Goal: Information Seeking & Learning: Learn about a topic

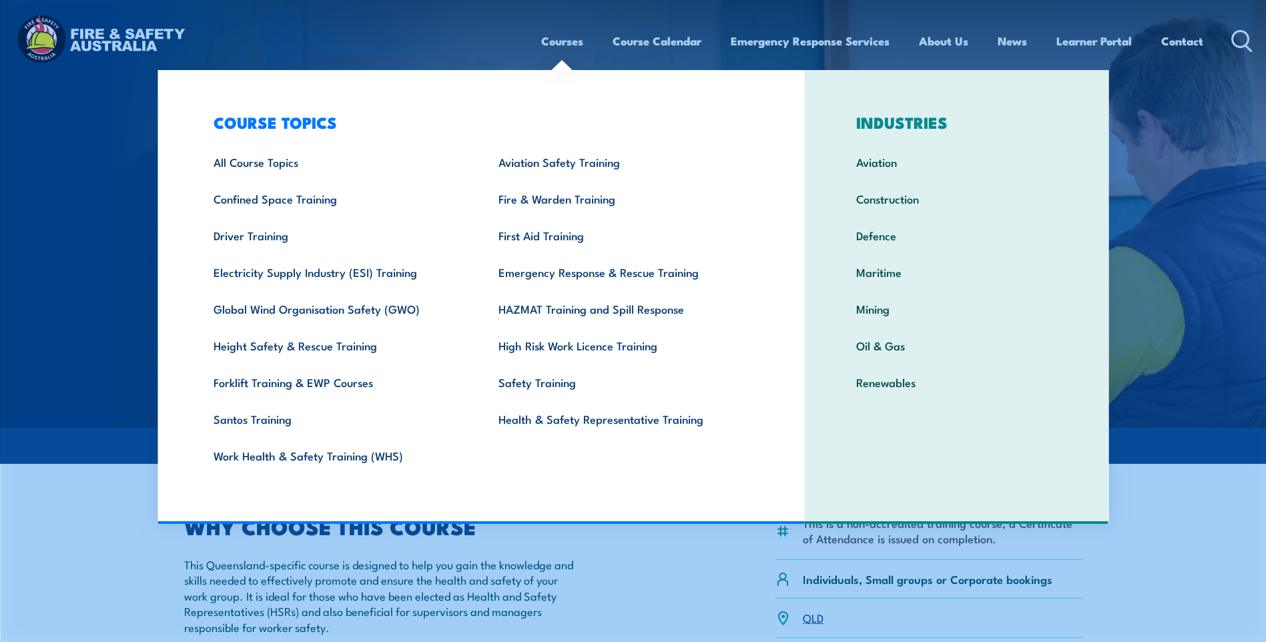
click at [565, 41] on link "Courses" at bounding box center [562, 40] width 42 height 35
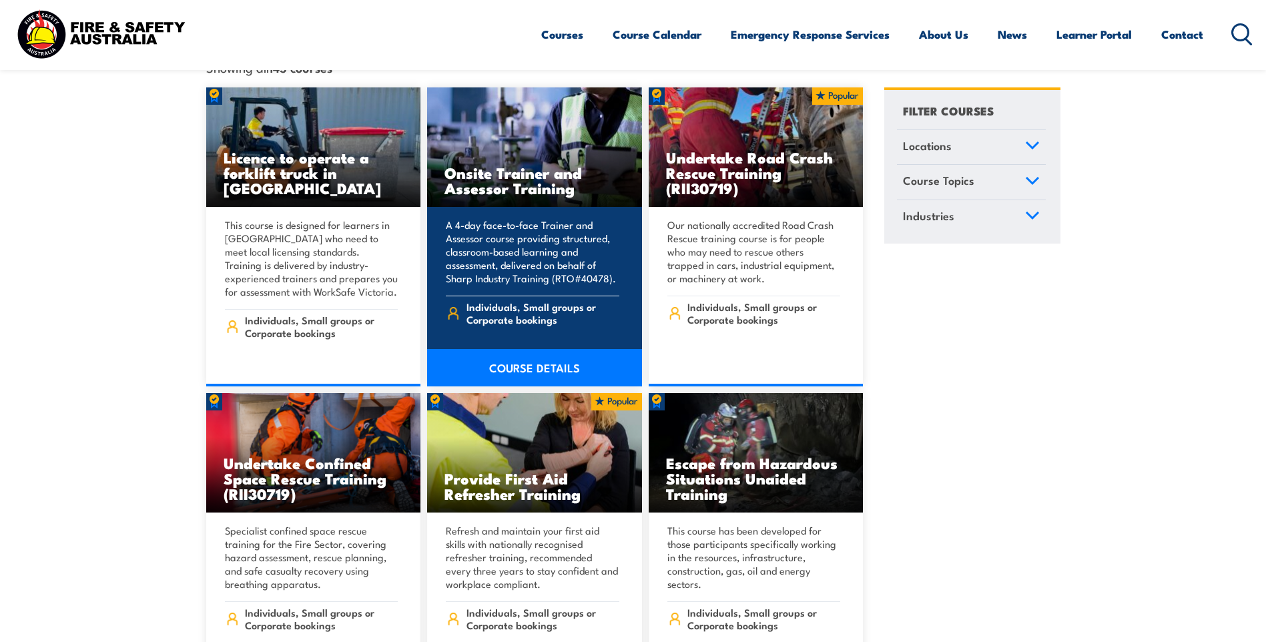
click at [474, 165] on h3 "Onsite Trainer and Assessor Training" at bounding box center [534, 180] width 180 height 31
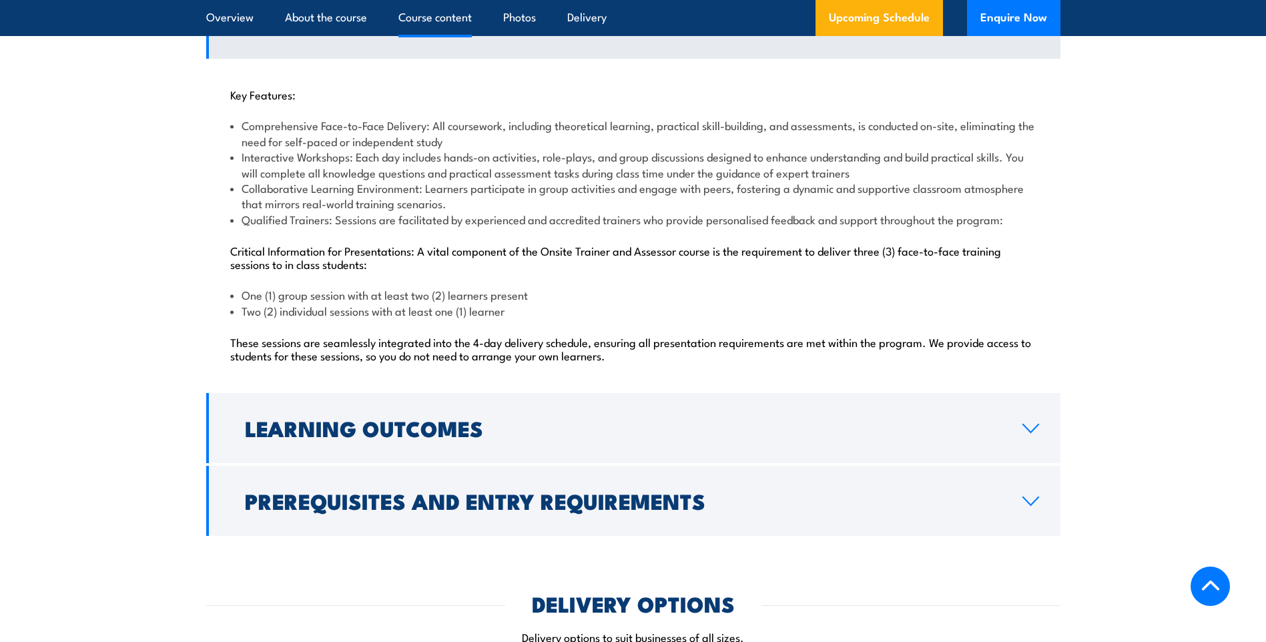
scroll to position [1334, 0]
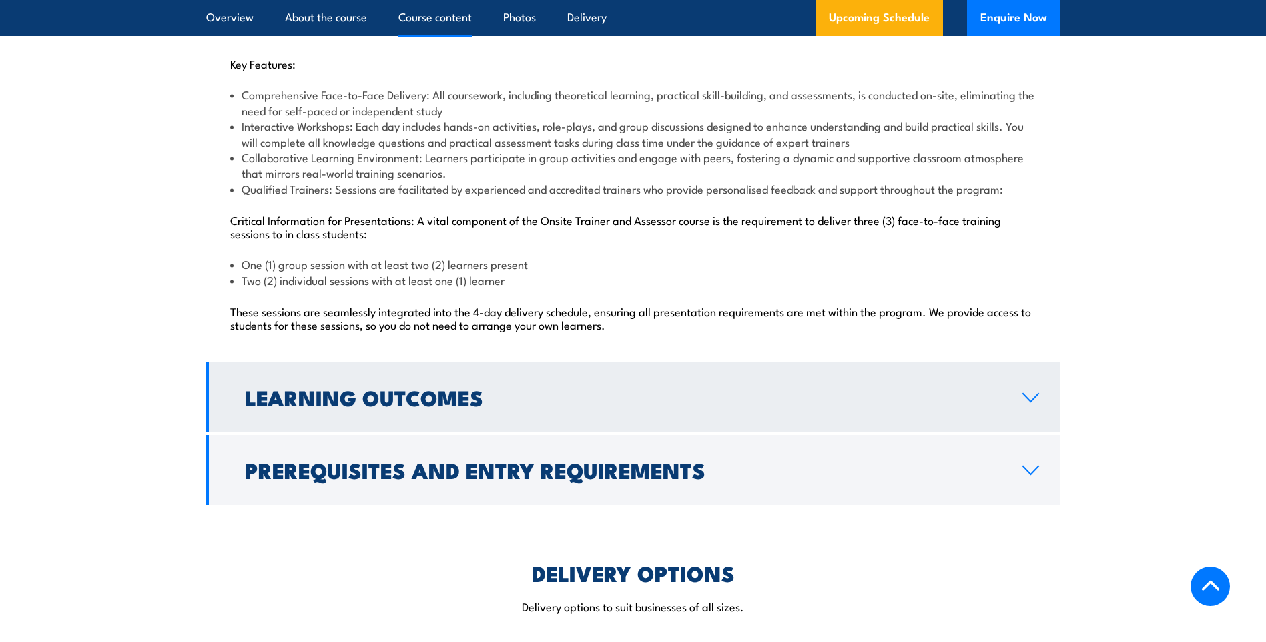
click at [580, 409] on link "Learning Outcomes" at bounding box center [633, 397] width 854 height 70
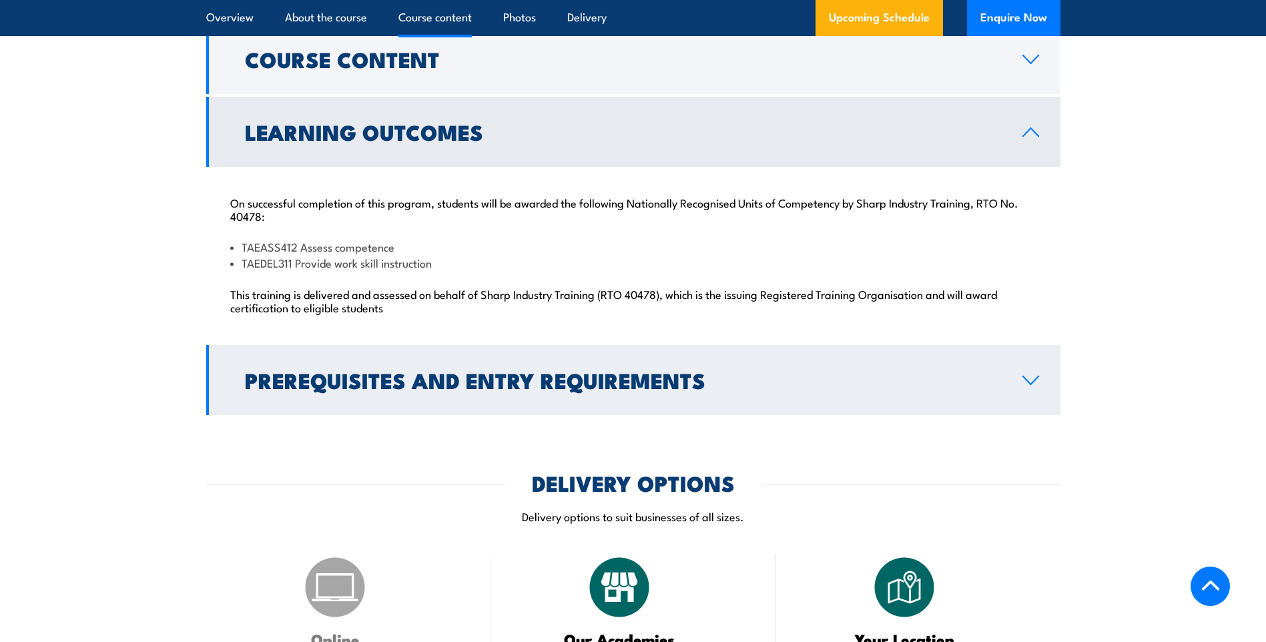
scroll to position [1268, 0]
click at [499, 374] on h2 "Prerequisites and Entry Requirements" at bounding box center [623, 380] width 756 height 19
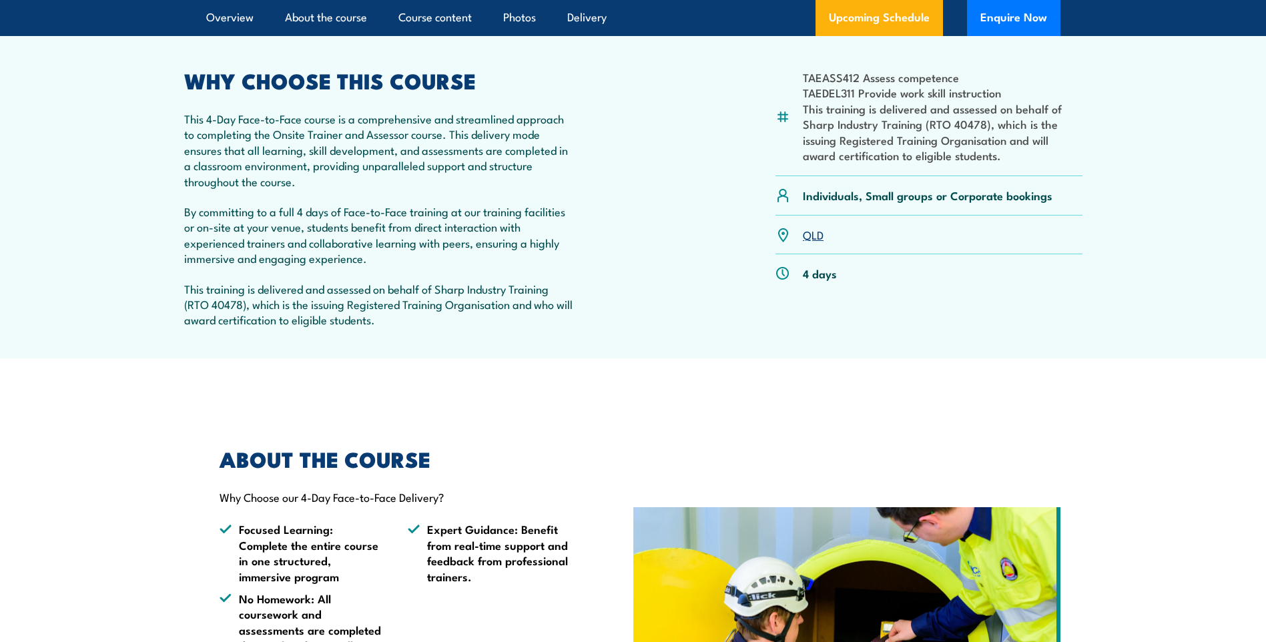
scroll to position [0, 0]
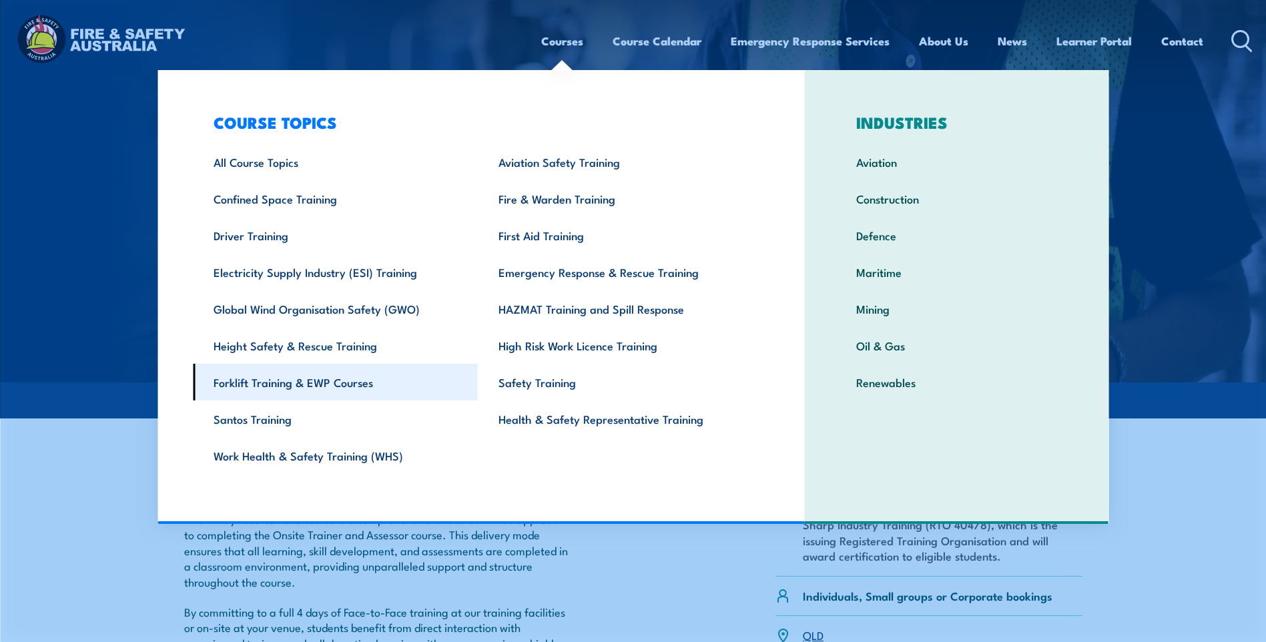
click at [353, 377] on link "Forklift Training & EWP Courses" at bounding box center [335, 382] width 285 height 37
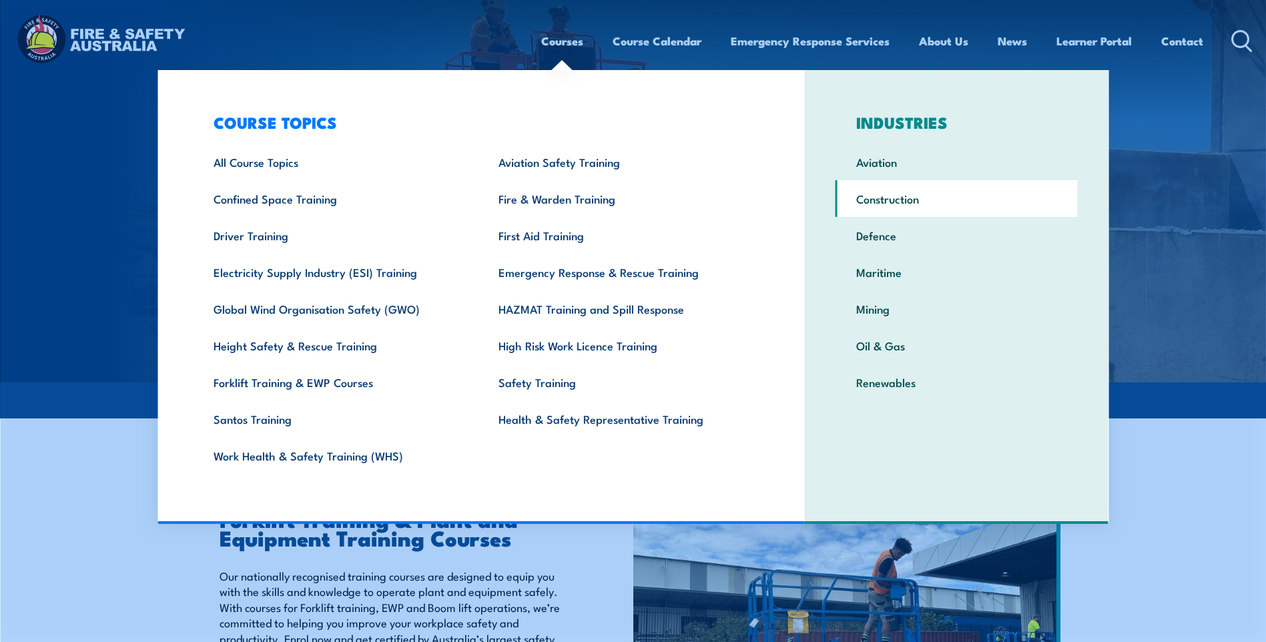
click at [884, 191] on link "Construction" at bounding box center [956, 198] width 242 height 37
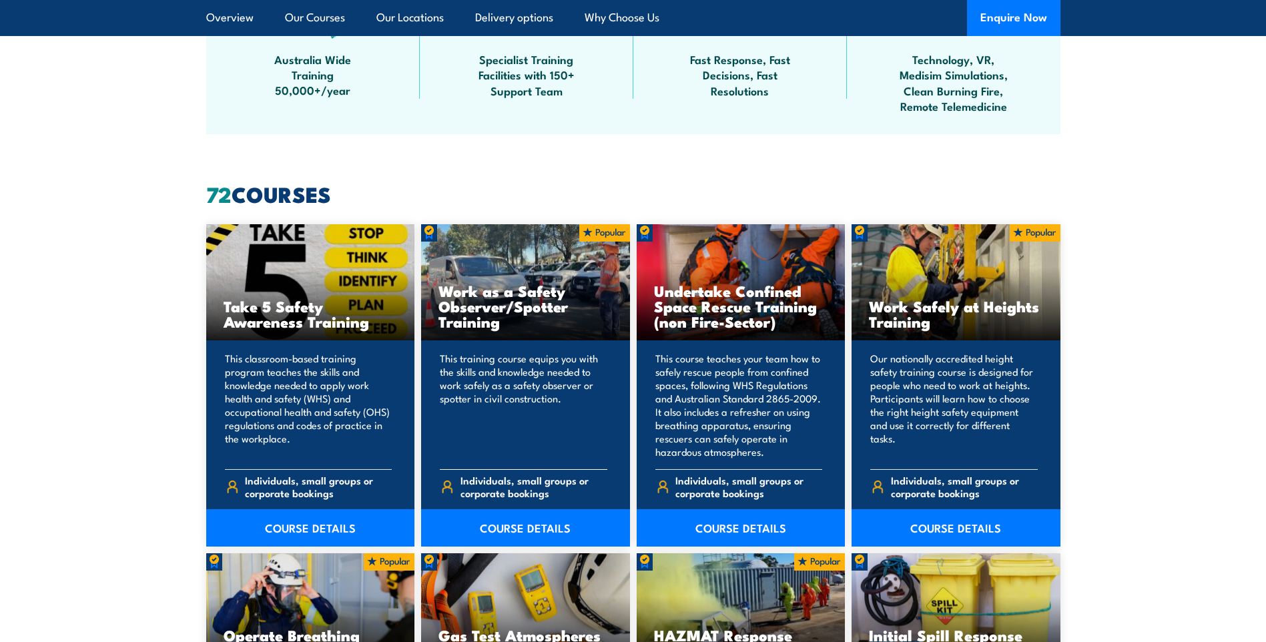
scroll to position [934, 0]
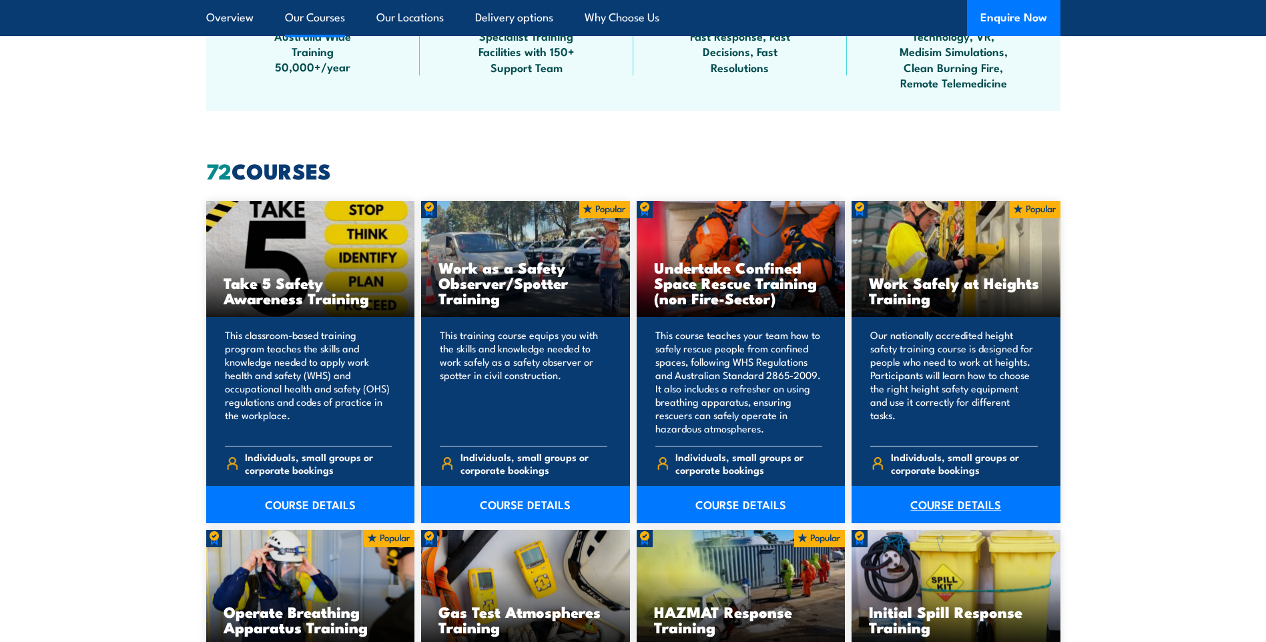
click at [965, 503] on link "COURSE DETAILS" at bounding box center [955, 504] width 209 height 37
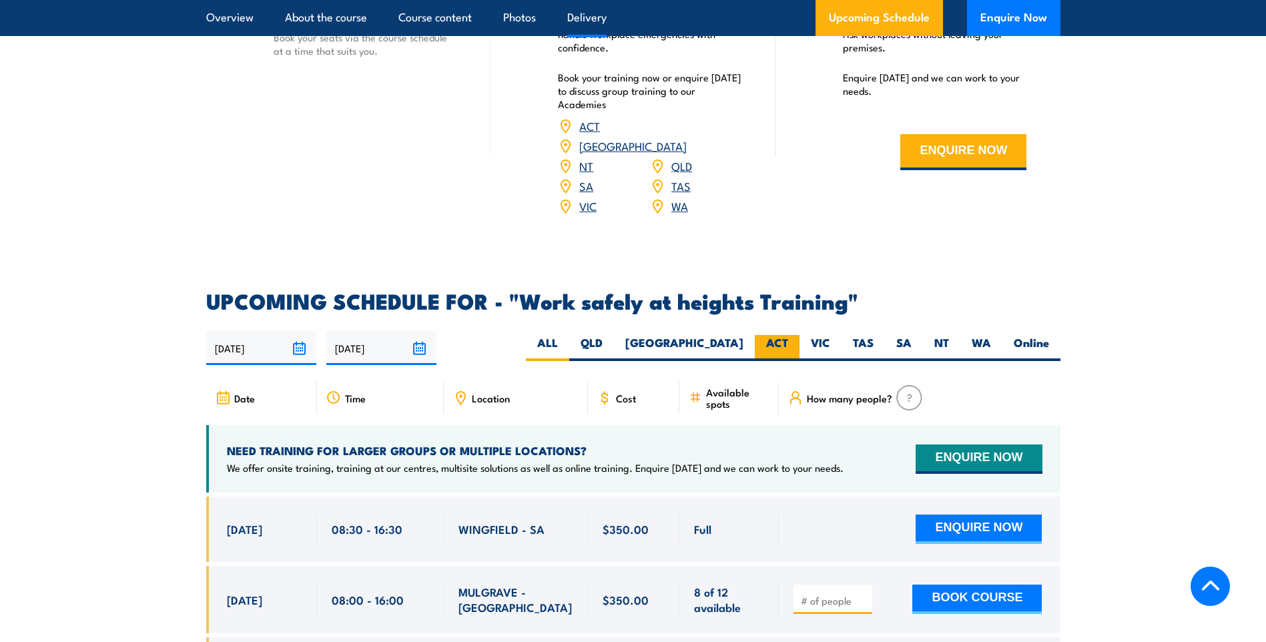
scroll to position [1668, 0]
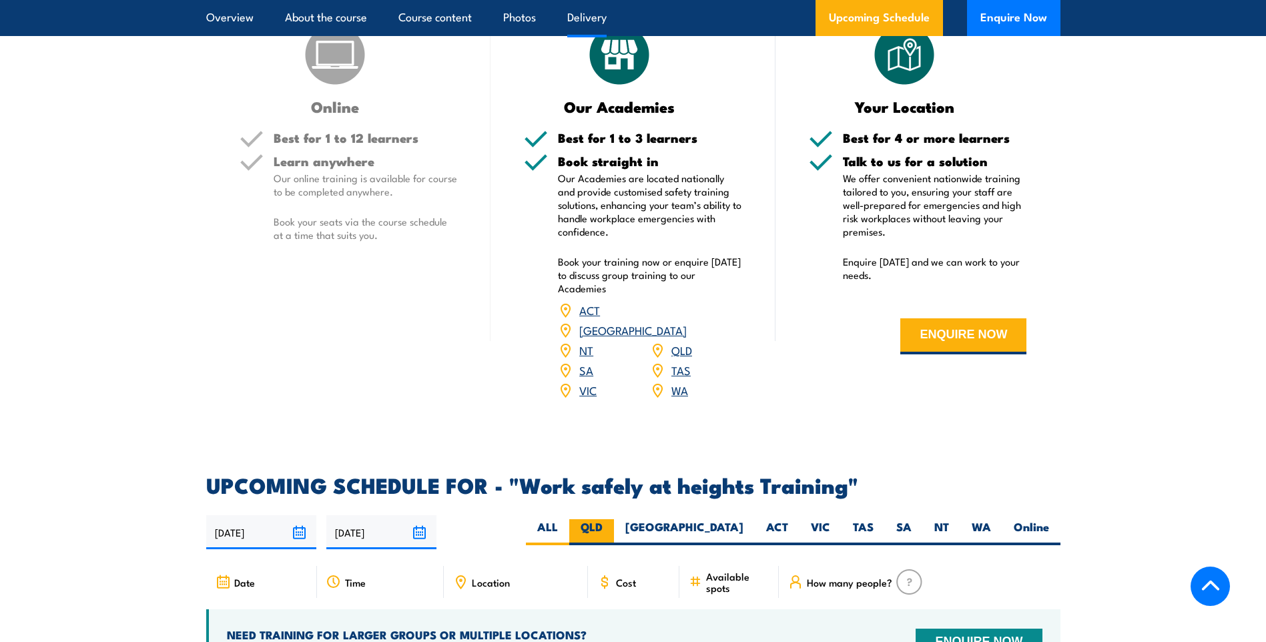
click at [614, 519] on label "QLD" at bounding box center [591, 532] width 45 height 26
click at [611, 519] on input "QLD" at bounding box center [606, 523] width 9 height 9
radio input "true"
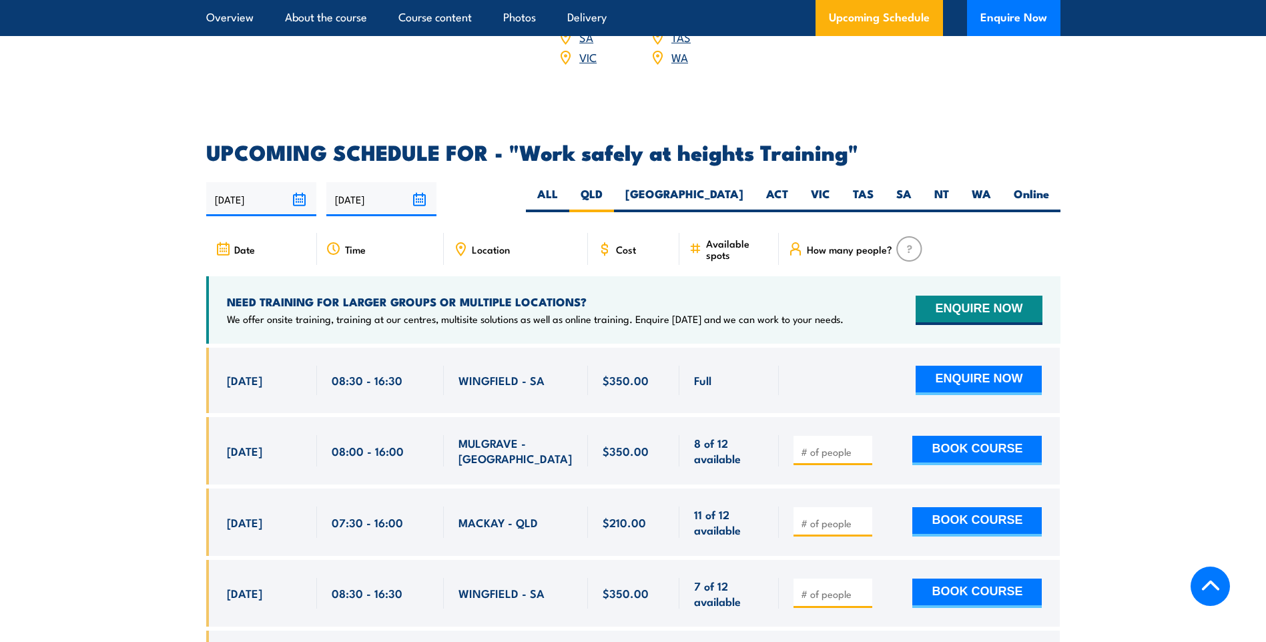
scroll to position [2002, 0]
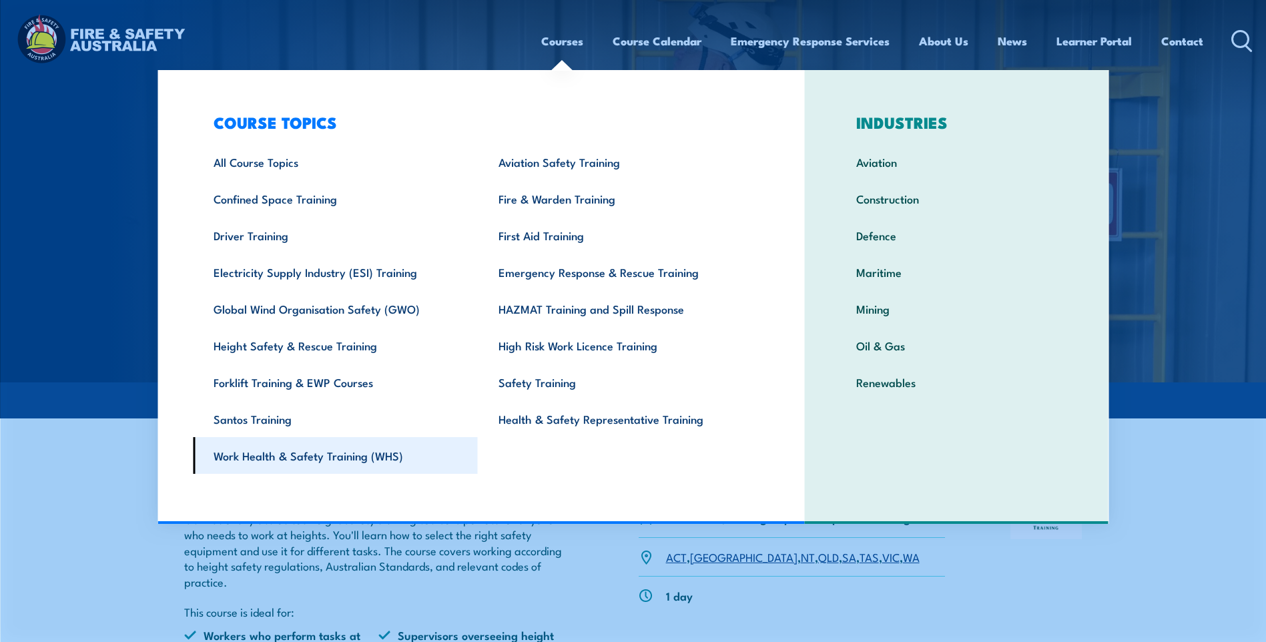
click at [368, 466] on link "Work Health & Safety Training (WHS)" at bounding box center [335, 455] width 285 height 37
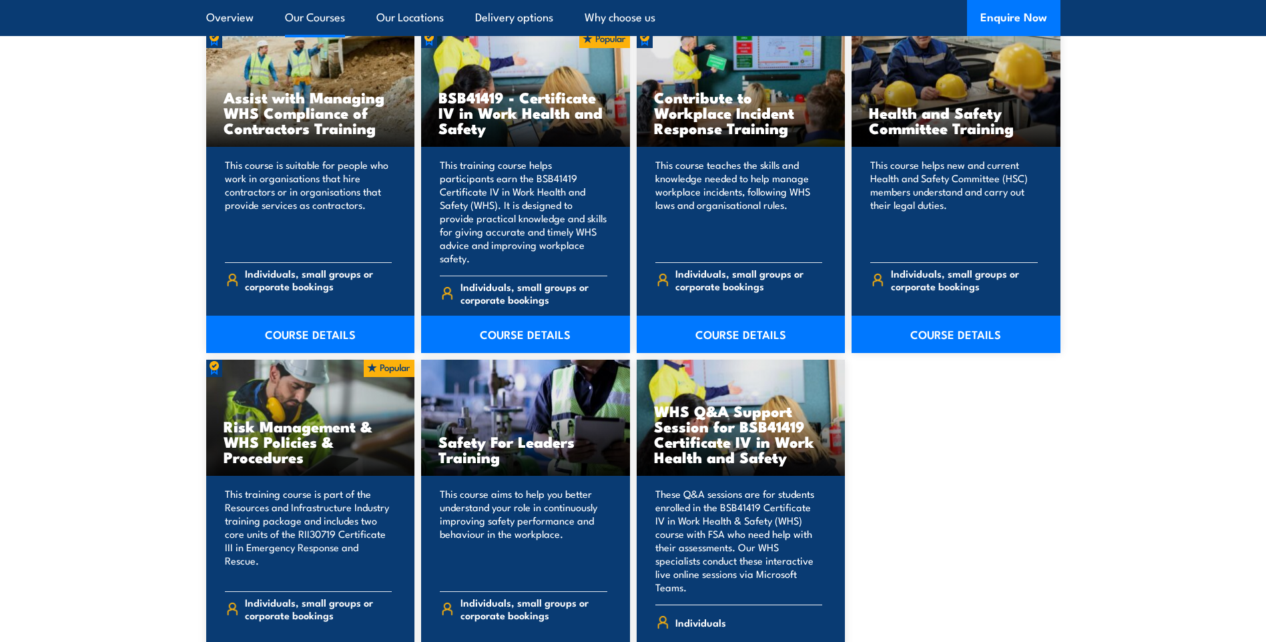
scroll to position [1134, 0]
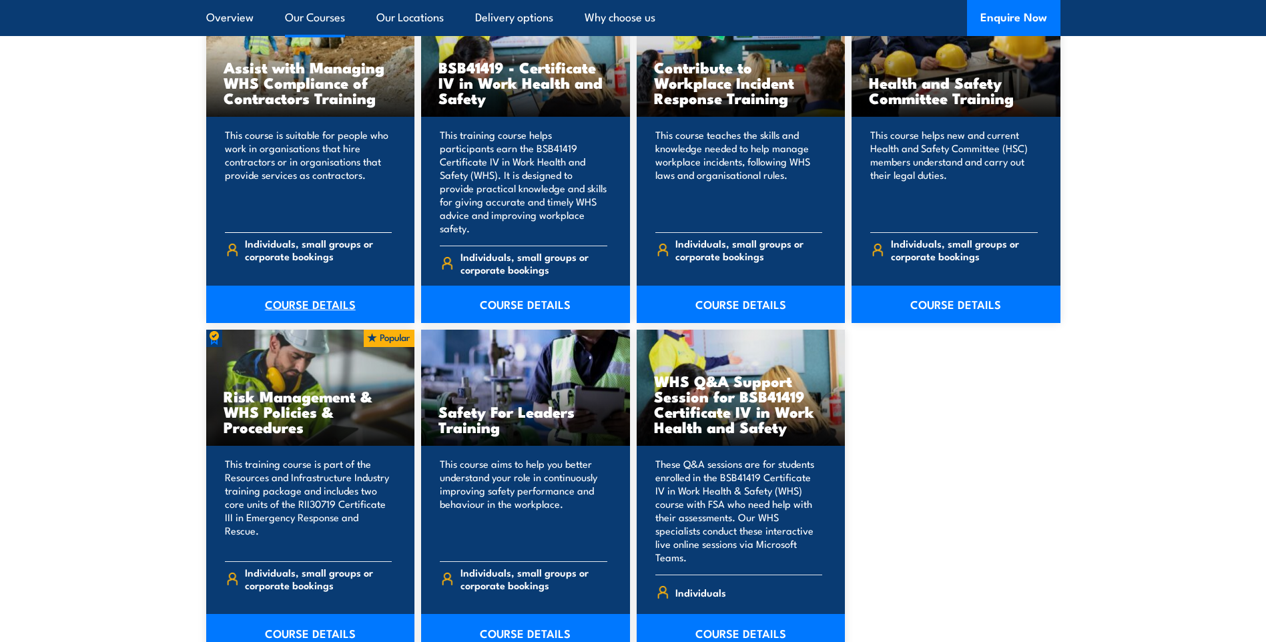
click at [321, 290] on link "COURSE DETAILS" at bounding box center [310, 304] width 209 height 37
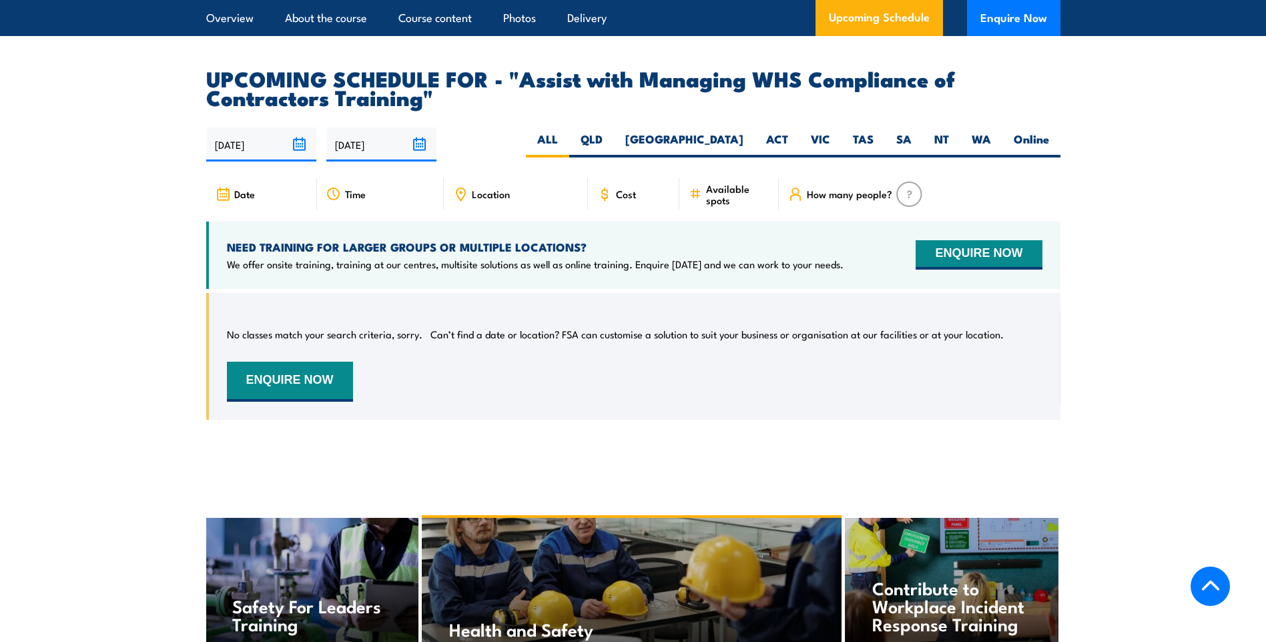
scroll to position [1747, 0]
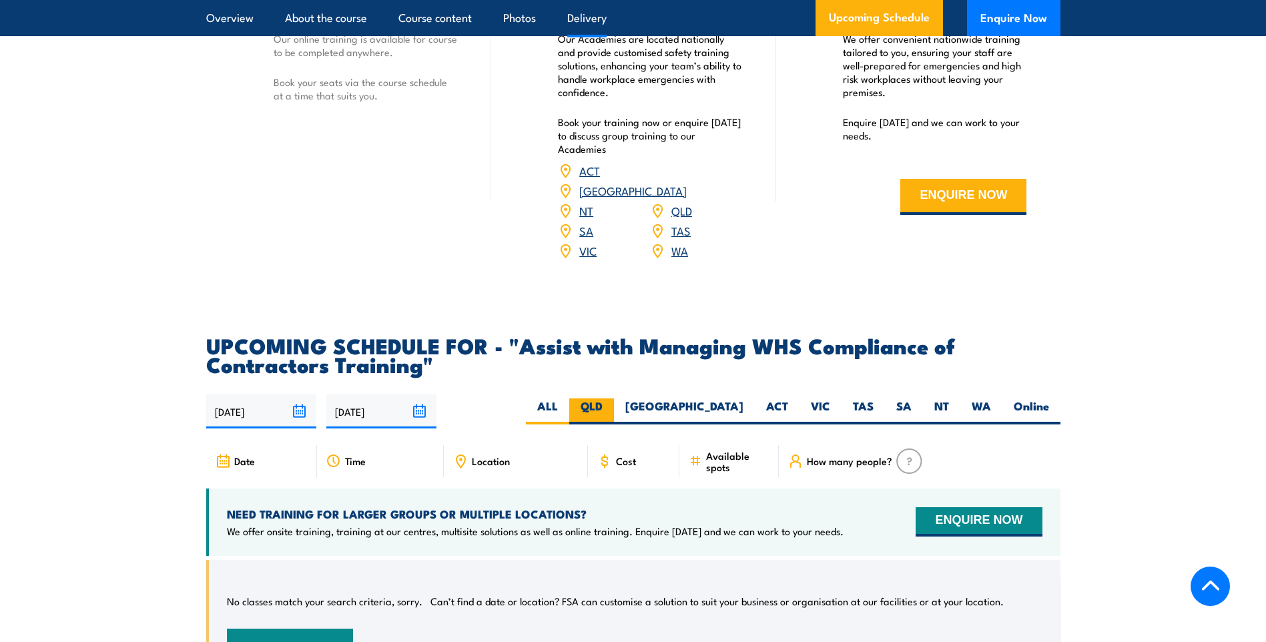
click at [614, 422] on label "QLD" at bounding box center [591, 411] width 45 height 26
click at [611, 407] on input "QLD" at bounding box center [606, 402] width 9 height 9
radio input "true"
